Goal: Task Accomplishment & Management: Complete application form

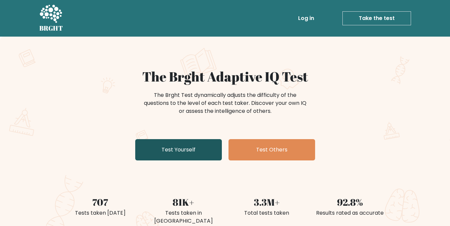
click at [196, 155] on link "Test Yourself" at bounding box center [178, 149] width 87 height 21
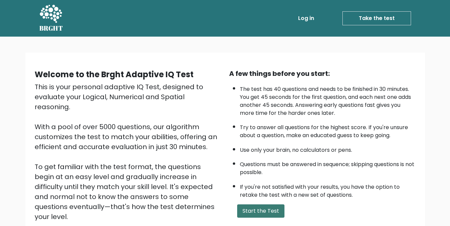
click at [272, 212] on button "Start the Test" at bounding box center [260, 210] width 47 height 13
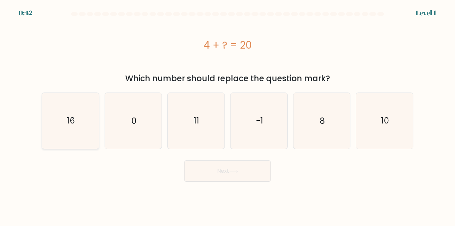
click at [83, 130] on icon "16" at bounding box center [71, 121] width 56 height 56
click at [227, 115] on input "a. 16" at bounding box center [227, 114] width 0 height 2
radio input "true"
click at [218, 174] on button "Next" at bounding box center [227, 170] width 87 height 21
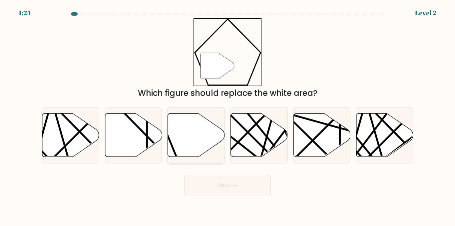
click at [183, 130] on icon at bounding box center [196, 136] width 57 height 44
click at [227, 115] on input "c." at bounding box center [227, 114] width 0 height 2
radio input "true"
click at [208, 191] on button "Next" at bounding box center [227, 185] width 87 height 21
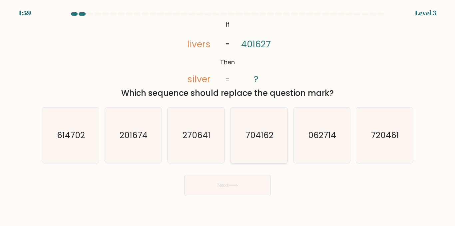
click at [250, 145] on icon "704162" at bounding box center [259, 136] width 56 height 56
click at [228, 115] on input "d. 704162" at bounding box center [227, 114] width 0 height 2
radio input "true"
click at [217, 185] on button "Next" at bounding box center [227, 185] width 87 height 21
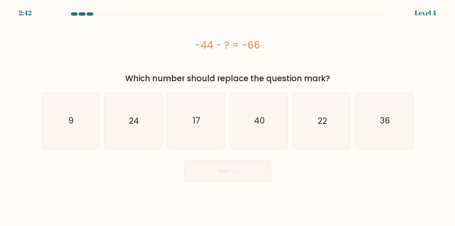
click at [132, 69] on div "-44 - ? = -66" at bounding box center [228, 44] width 372 height 53
click at [311, 127] on icon "22" at bounding box center [322, 121] width 56 height 56
click at [228, 115] on input "e. 22" at bounding box center [227, 114] width 0 height 2
radio input "true"
click at [227, 168] on button "Next" at bounding box center [227, 170] width 87 height 21
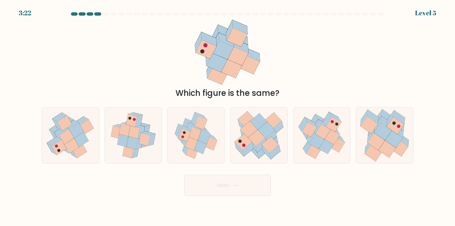
click at [151, 52] on div "Which figure is the same?" at bounding box center [227, 58] width 379 height 81
click at [371, 148] on icon at bounding box center [373, 152] width 17 height 17
click at [228, 115] on input "f." at bounding box center [227, 114] width 0 height 2
radio input "true"
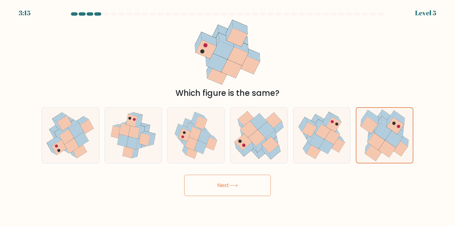
click at [235, 183] on button "Next" at bounding box center [227, 185] width 87 height 21
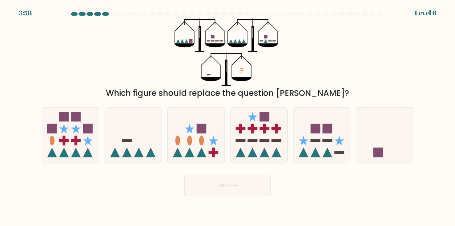
click at [136, 44] on div "? Which figure should replace the question mark?" at bounding box center [227, 58] width 379 height 81
click at [394, 148] on icon at bounding box center [384, 135] width 57 height 47
click at [228, 115] on input "f." at bounding box center [227, 114] width 0 height 2
radio input "true"
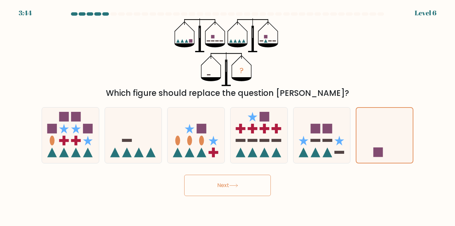
click at [249, 193] on button "Next" at bounding box center [227, 185] width 87 height 21
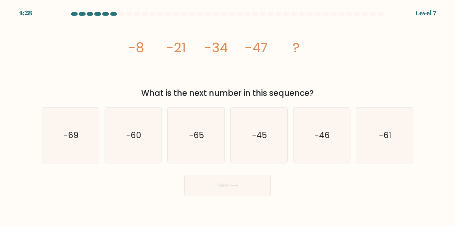
click at [75, 69] on div "image/svg+xml -8 -21 -34 -47 ? What is the next number in this sequence?" at bounding box center [227, 58] width 379 height 81
click at [114, 122] on icon "-60" at bounding box center [133, 136] width 56 height 56
click at [227, 115] on input "b. -60" at bounding box center [227, 114] width 0 height 2
radio input "true"
click at [211, 182] on button "Next" at bounding box center [227, 185] width 87 height 21
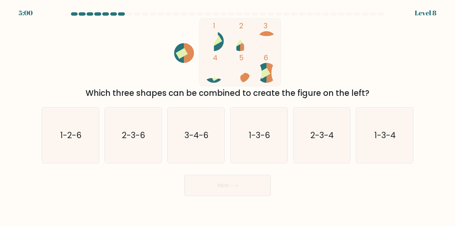
click at [104, 59] on div "1 2 3 4 5 6 Which three shapes can be combined to create the figure on the left?" at bounding box center [227, 58] width 379 height 81
click at [86, 56] on div "1 2 3 4 5 6 Which three shapes can be combined to create the figure on the left?" at bounding box center [227, 58] width 379 height 81
click at [193, 145] on icon "3-4-6" at bounding box center [196, 136] width 56 height 56
click at [227, 115] on input "c. 3-4-6" at bounding box center [227, 114] width 0 height 2
radio input "true"
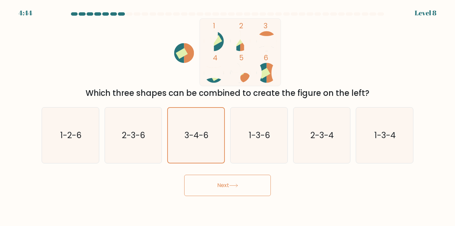
click at [212, 182] on button "Next" at bounding box center [227, 185] width 87 height 21
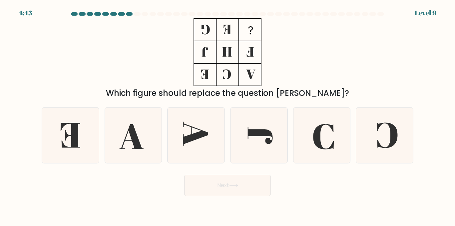
click at [141, 56] on div "Which figure should replace the question mark?" at bounding box center [227, 58] width 379 height 81
click at [379, 131] on icon at bounding box center [385, 136] width 56 height 56
click at [228, 115] on input "f." at bounding box center [227, 114] width 0 height 2
radio input "true"
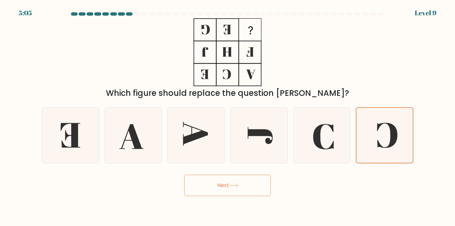
click at [246, 182] on button "Next" at bounding box center [227, 185] width 87 height 21
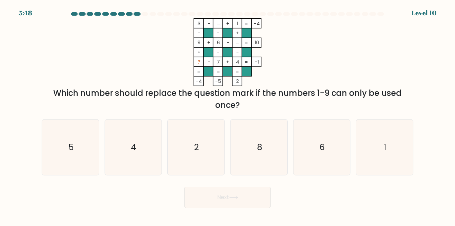
click at [96, 49] on div "3 - ... + 1 -4 - - + 9 + 6 - ... 10 + - - ? - 7 + 4 = -1 = = = = -4 -5 2 = Whic…" at bounding box center [227, 64] width 379 height 93
click at [73, 154] on icon "5" at bounding box center [71, 148] width 56 height 56
click at [227, 115] on input "a. 5" at bounding box center [227, 114] width 0 height 2
radio input "true"
click at [200, 197] on button "Next" at bounding box center [227, 197] width 87 height 21
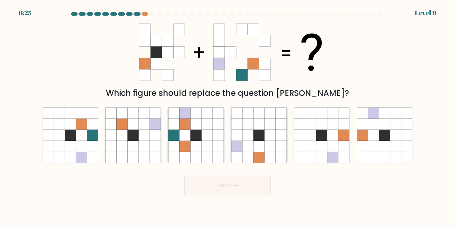
click at [99, 70] on div "Which figure should replace the question mark?" at bounding box center [227, 58] width 379 height 81
